Goal: Information Seeking & Learning: Learn about a topic

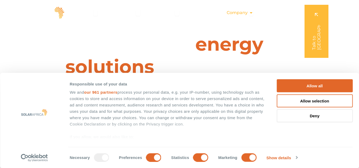
click at [242, 11] on span "Company" at bounding box center [237, 13] width 21 height 6
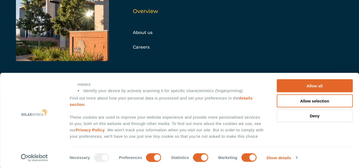
scroll to position [48, 0]
click at [289, 161] on link "Show details" at bounding box center [281, 158] width 31 height 8
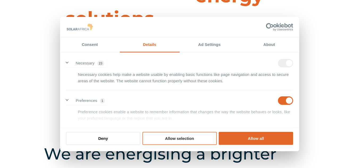
click at [163, 138] on button "Allow selection" at bounding box center [179, 138] width 74 height 13
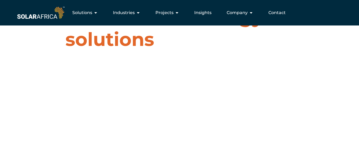
scroll to position [0, 0]
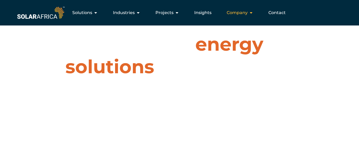
click at [241, 13] on span "Company" at bounding box center [237, 13] width 21 height 6
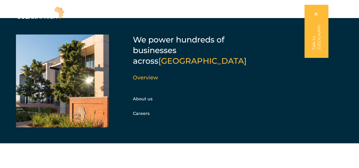
click at [142, 74] on div "Overview" at bounding box center [149, 85] width 33 height 23
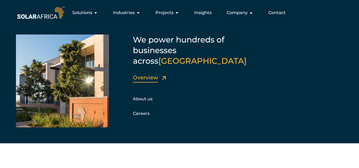
click at [149, 74] on link "Overview" at bounding box center [145, 77] width 25 height 6
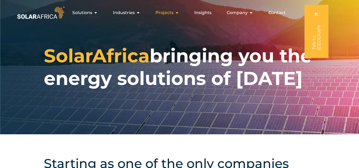
click at [171, 12] on span "Projects" at bounding box center [164, 13] width 18 height 6
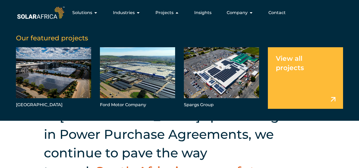
scroll to position [65, 0]
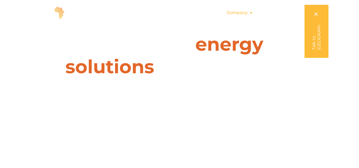
click at [239, 8] on div "Company Close Company Open Company" at bounding box center [239, 12] width 35 height 11
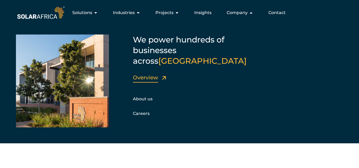
click at [143, 74] on link "Overview" at bounding box center [145, 77] width 25 height 6
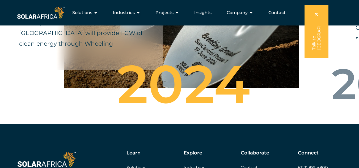
scroll to position [1820, 0]
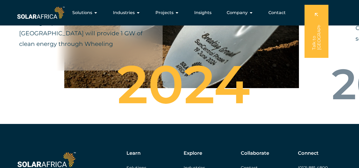
click at [243, 95] on div "2024" at bounding box center [179, 87] width 133 height 16
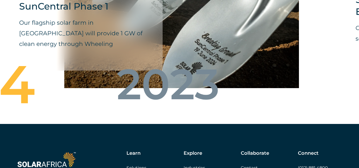
drag, startPoint x: 353, startPoint y: 107, endPoint x: 136, endPoint y: 120, distance: 217.6
click at [136, 120] on div "Krystalline Salt Limited Delivered [GEOGRAPHIC_DATA]’s largest industrial solar…" at bounding box center [179, 35] width 359 height 180
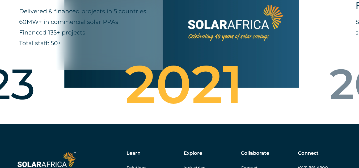
drag, startPoint x: 227, startPoint y: 124, endPoint x: 17, endPoint y: 100, distance: 210.6
click at [17, 100] on div "Krystalline Salt Limited Delivered [GEOGRAPHIC_DATA]’s largest industrial solar…" at bounding box center [179, 35] width 359 height 180
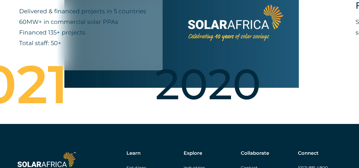
drag, startPoint x: 305, startPoint y: 104, endPoint x: 49, endPoint y: 100, distance: 256.0
click at [124, 100] on div "2020" at bounding box center [203, 87] width 159 height 42
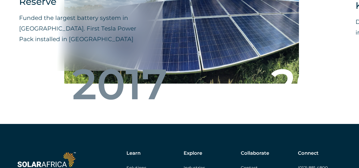
drag, startPoint x: 297, startPoint y: 114, endPoint x: 31, endPoint y: 82, distance: 267.4
click at [31, 82] on div "2017 2016 2014 2013 2011" at bounding box center [35, 86] width 3983 height 44
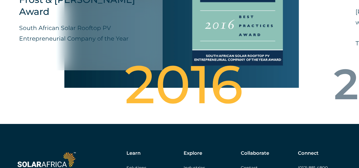
click at [250, 84] on div "2016" at bounding box center [179, 87] width 159 height 42
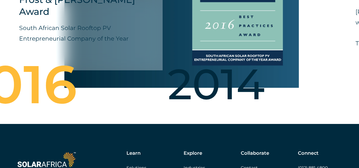
drag, startPoint x: 305, startPoint y: 102, endPoint x: 56, endPoint y: 96, distance: 249.1
click at [132, 96] on div "2014" at bounding box center [211, 87] width 159 height 42
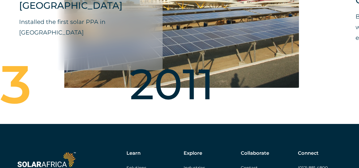
drag, startPoint x: 328, startPoint y: 112, endPoint x: 113, endPoint y: 88, distance: 217.0
click at [113, 88] on div "2011" at bounding box center [167, 87] width 159 height 42
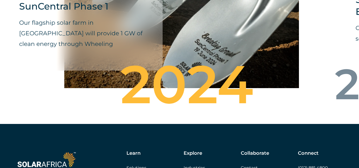
drag, startPoint x: 313, startPoint y: 100, endPoint x: 362, endPoint y: 111, distance: 50.8
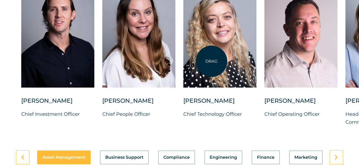
scroll to position [1377, 0]
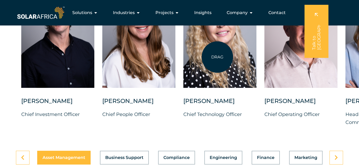
click at [217, 57] on div at bounding box center [219, 35] width 73 height 106
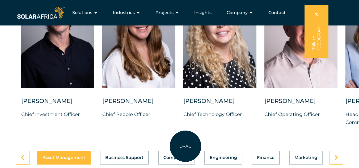
drag, startPoint x: 217, startPoint y: 57, endPoint x: 185, endPoint y: 147, distance: 95.7
click at [185, 147] on div "DRAG [PERSON_NAME] Chief Investment Officer [PERSON_NAME] Chief People Officer …" at bounding box center [179, 64] width 359 height 174
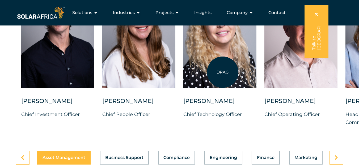
click at [223, 72] on div at bounding box center [219, 35] width 73 height 106
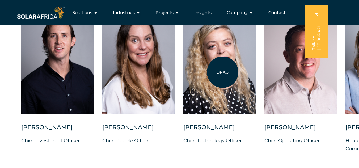
scroll to position [1348, 0]
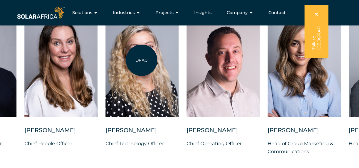
drag, startPoint x: 219, startPoint y: 63, endPoint x: 141, endPoint y: 61, distance: 78.4
click at [141, 61] on div at bounding box center [141, 64] width 73 height 106
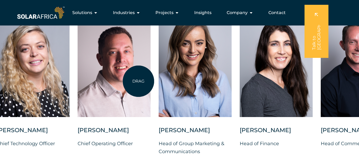
drag, startPoint x: 245, startPoint y: 74, endPoint x: 134, endPoint y: 81, distance: 110.4
click at [134, 81] on div at bounding box center [114, 64] width 73 height 106
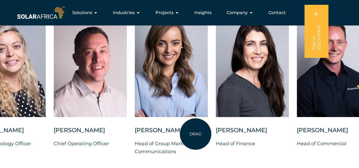
drag, startPoint x: 174, startPoint y: 68, endPoint x: 195, endPoint y: 134, distance: 69.2
click at [195, 126] on div at bounding box center [171, 68] width 73 height 115
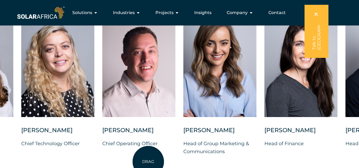
drag, startPoint x: 169, startPoint y: 82, endPoint x: 148, endPoint y: 160, distance: 80.5
click at [148, 156] on div "[PERSON_NAME] Chief Operating Officer" at bounding box center [138, 83] width 73 height 145
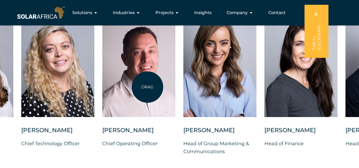
click at [147, 87] on div at bounding box center [138, 64] width 73 height 106
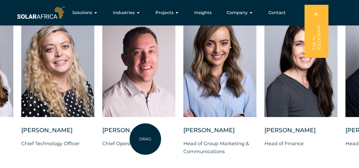
drag, startPoint x: 147, startPoint y: 87, endPoint x: 145, endPoint y: 139, distance: 51.6
click at [145, 139] on div "[PERSON_NAME] Chief Operating Officer" at bounding box center [138, 83] width 73 height 145
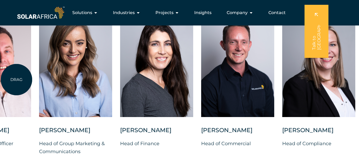
drag, startPoint x: 142, startPoint y: 95, endPoint x: 7, endPoint y: 80, distance: 135.9
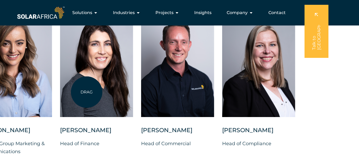
drag, startPoint x: 298, startPoint y: 95, endPoint x: 87, endPoint y: 92, distance: 210.6
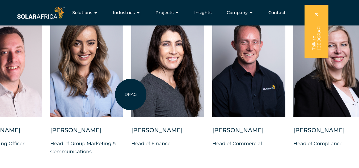
drag, startPoint x: 87, startPoint y: 92, endPoint x: 131, endPoint y: 95, distance: 43.4
click at [131, 95] on div "[PERSON_NAME] Chief Investment Officer [PERSON_NAME] Chief People Officer [PERS…" at bounding box center [50, 87] width 690 height 153
